Goal: Information Seeking & Learning: Learn about a topic

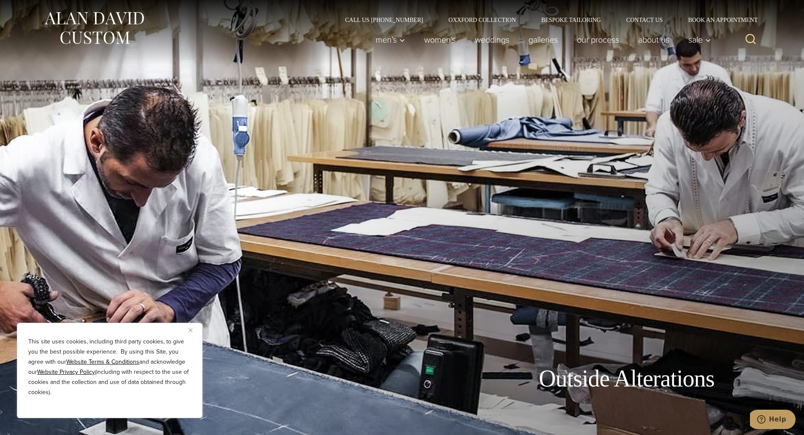
click at [191, 330] on img "Close" at bounding box center [191, 330] width 4 height 4
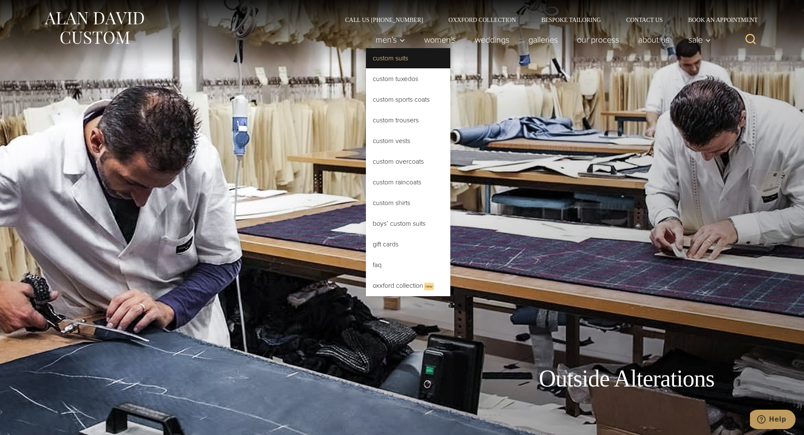
click at [383, 60] on link "Custom Suits" at bounding box center [408, 58] width 84 height 20
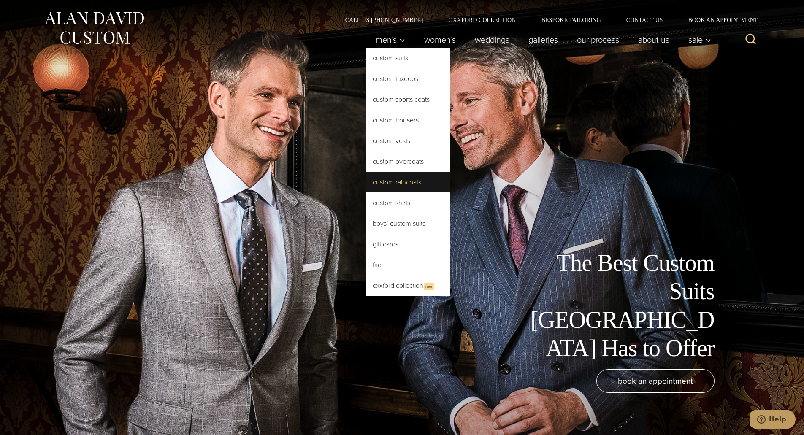
click at [392, 182] on link "Custom Raincoats" at bounding box center [408, 182] width 84 height 20
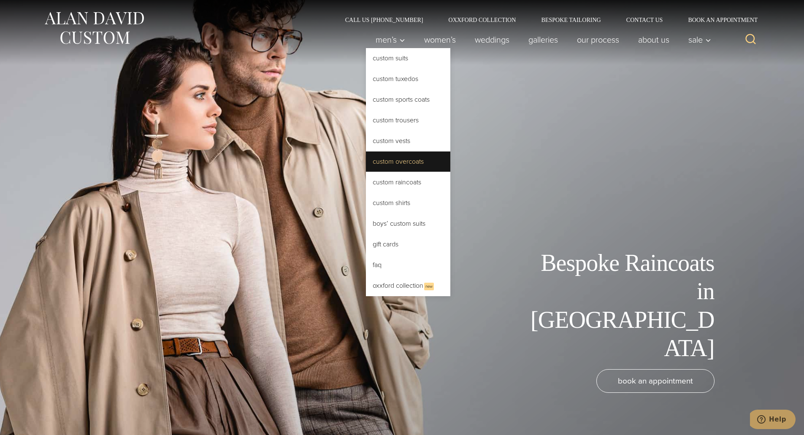
click at [405, 162] on link "Custom Overcoats" at bounding box center [408, 161] width 84 height 20
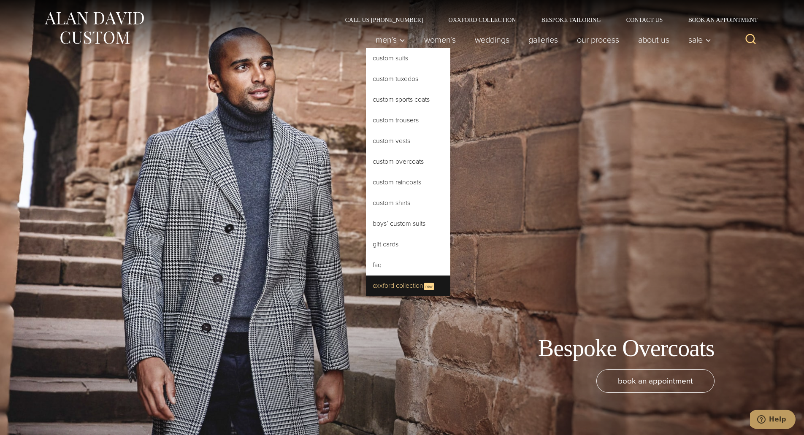
click at [414, 288] on link "Oxxford Collection New" at bounding box center [408, 286] width 84 height 21
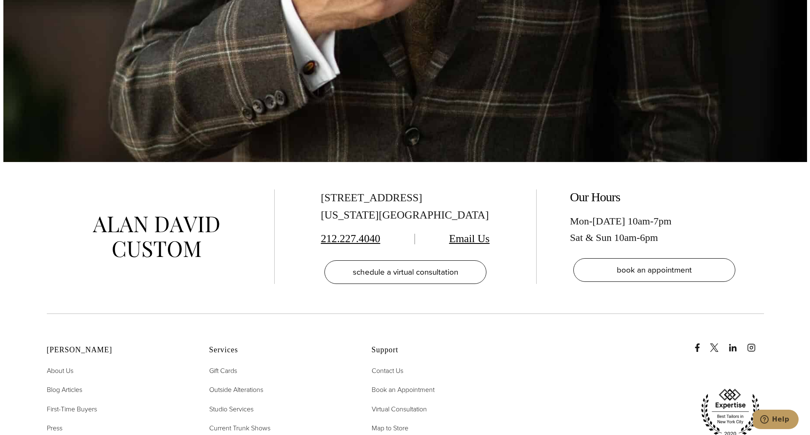
scroll to position [3548, 0]
